Goal: Information Seeking & Learning: Learn about a topic

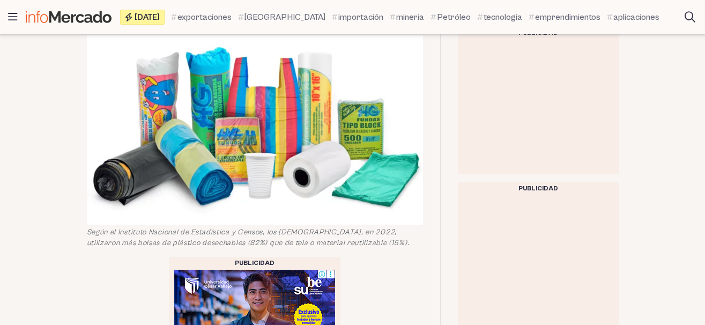
scroll to position [383, 0]
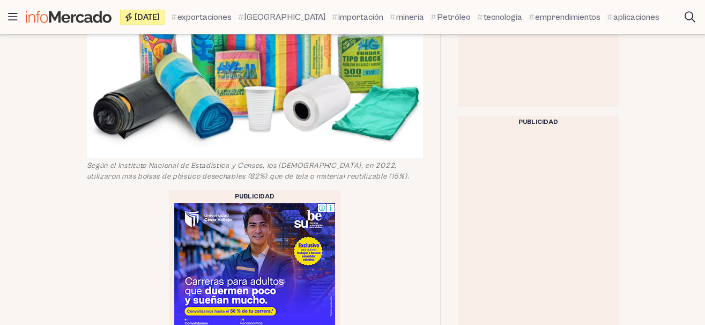
click at [276, 123] on img at bounding box center [255, 63] width 336 height 189
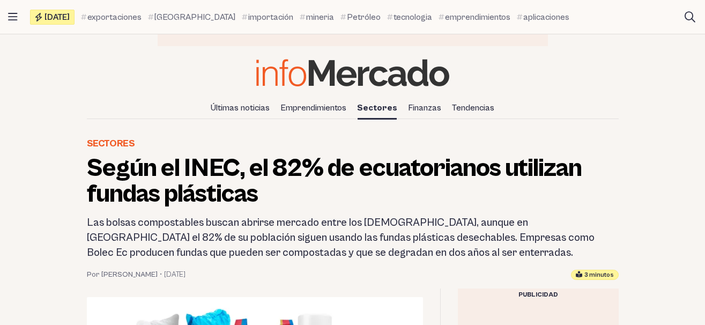
scroll to position [219, 0]
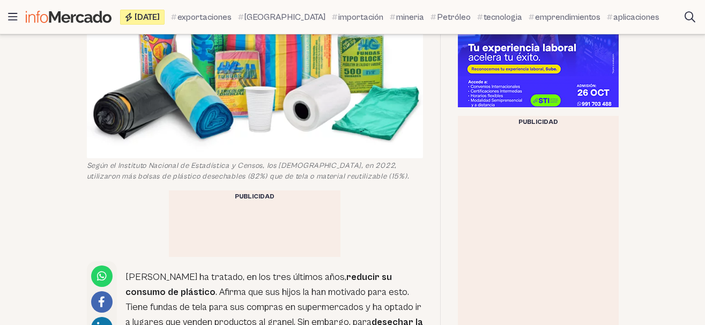
click at [321, 137] on img at bounding box center [255, 63] width 336 height 189
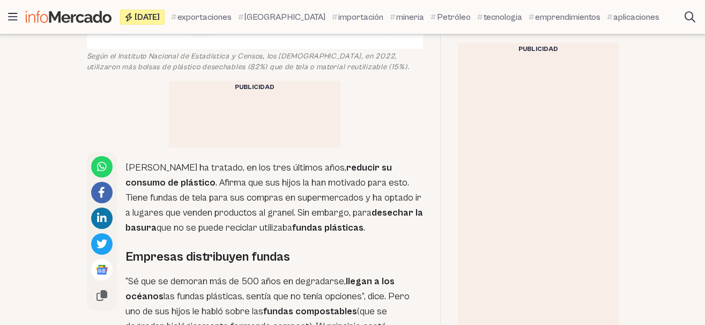
scroll to position [383, 0]
